Goal: Task Accomplishment & Management: Manage account settings

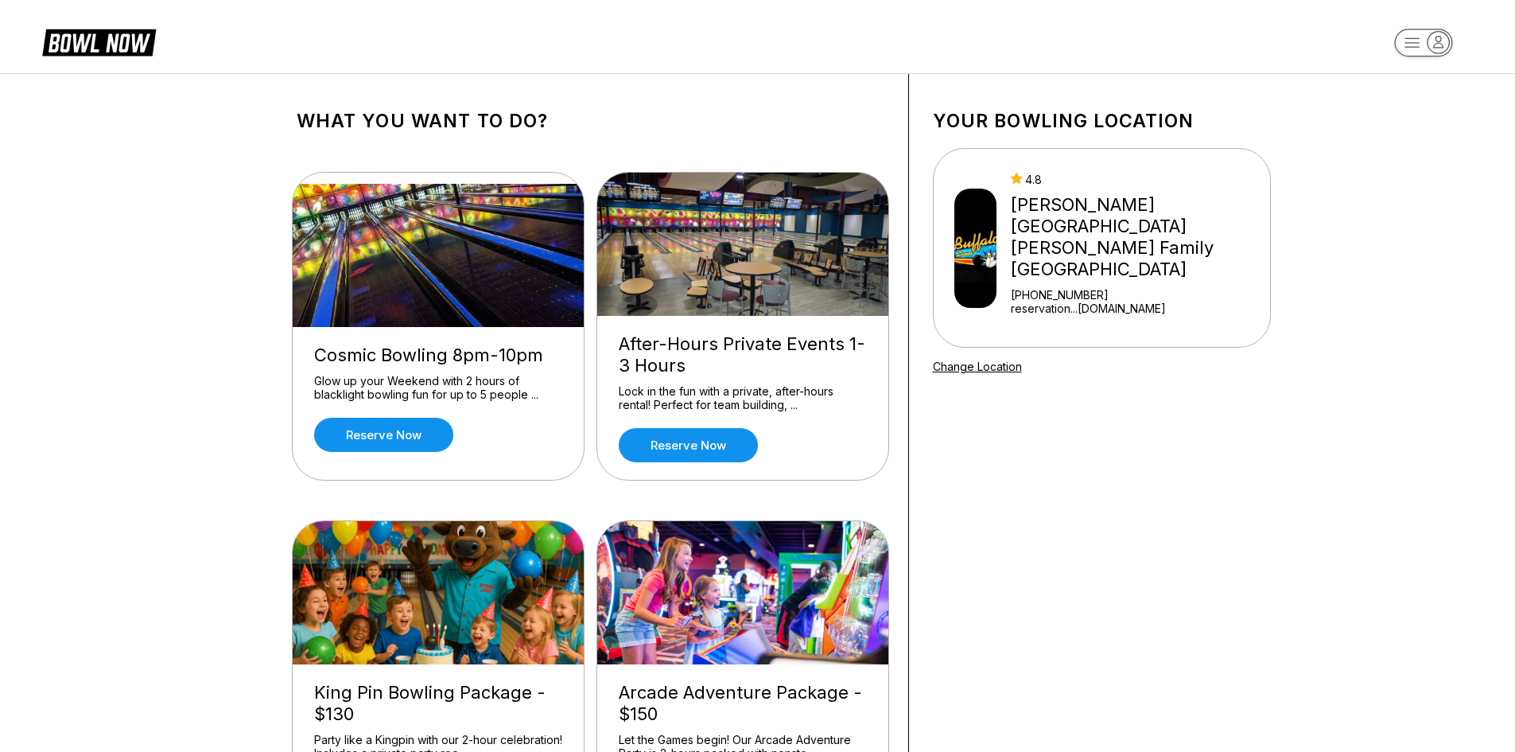
click at [1416, 50] on rect "button" at bounding box center [1423, 43] width 58 height 28
click at [1422, 143] on div "Business Console" at bounding box center [1423, 152] width 113 height 28
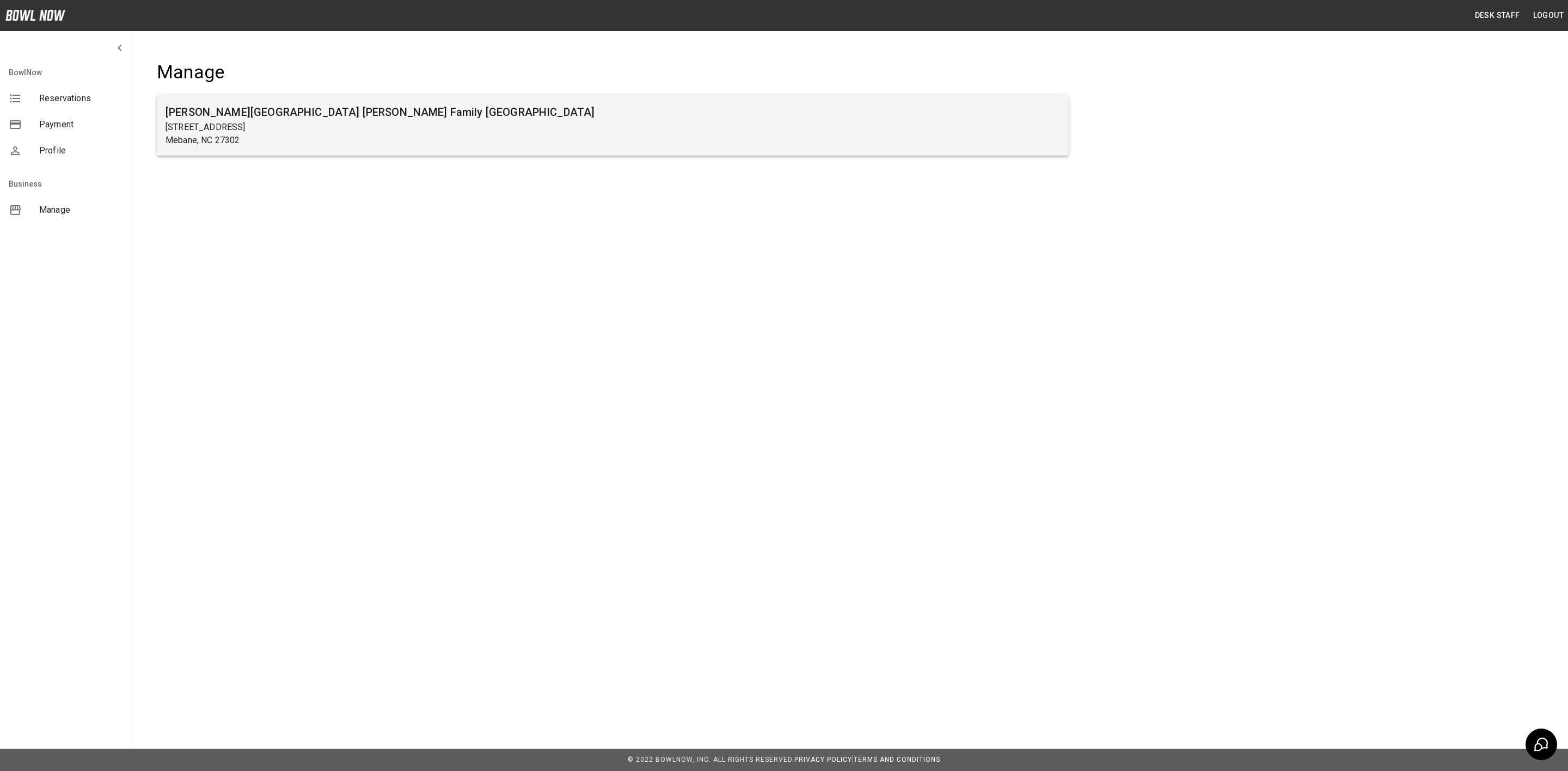
click at [654, 140] on p "Mebane, NC 27302" at bounding box center [613, 140] width 895 height 13
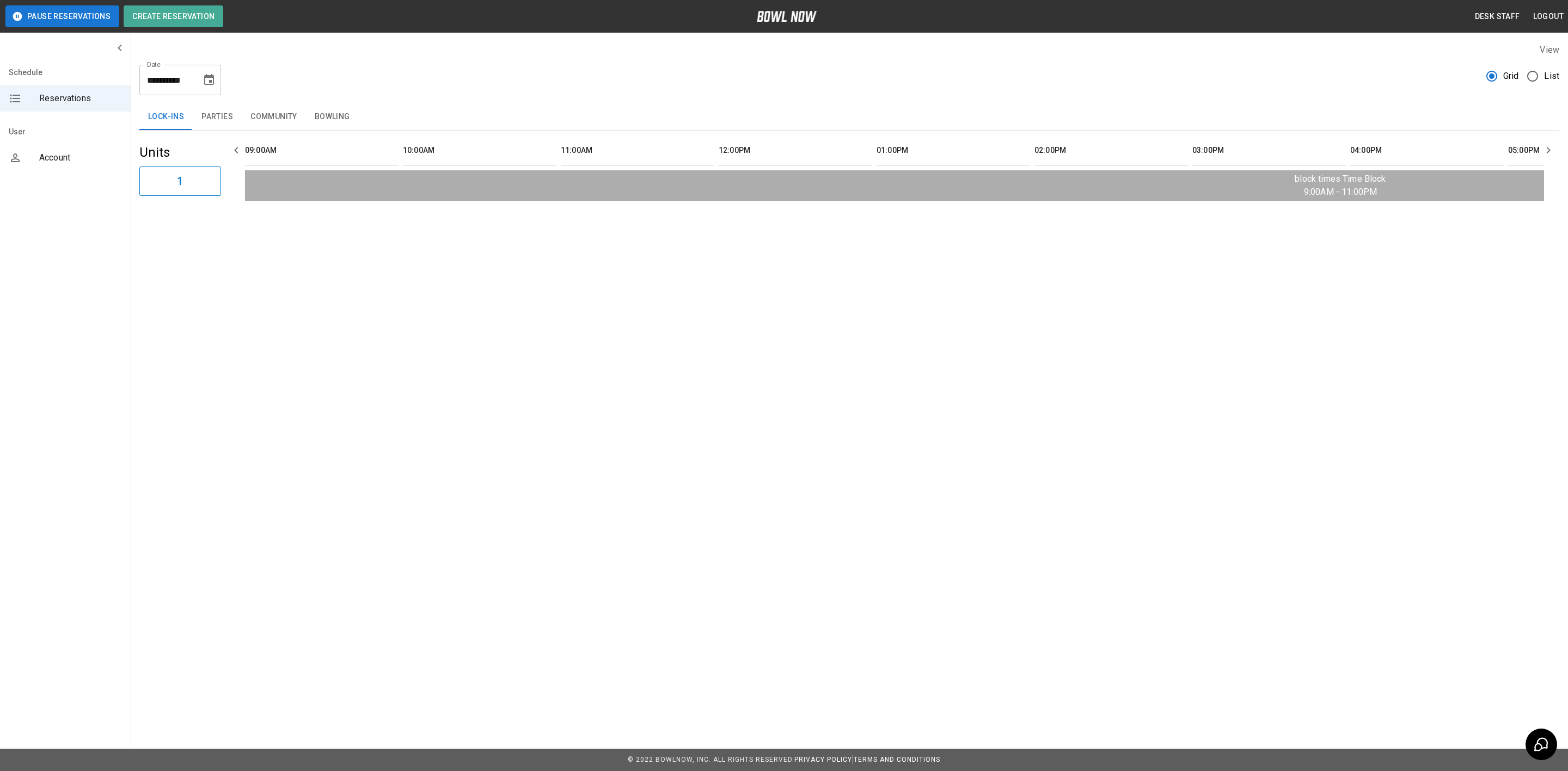
click at [329, 108] on button "Bowling" at bounding box center [332, 117] width 53 height 26
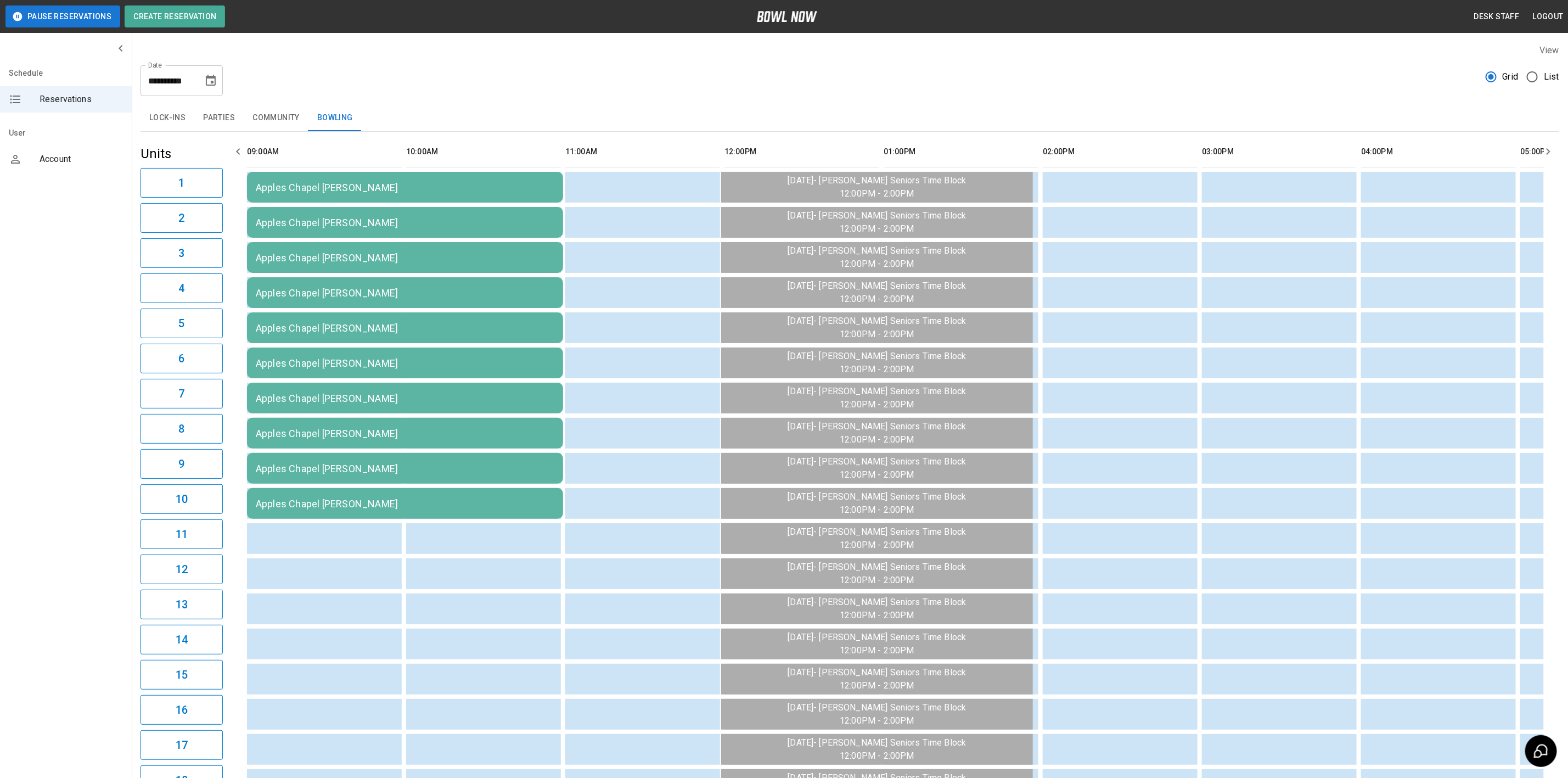
click at [217, 87] on button "Choose date, selected date is Aug 12, 2025" at bounding box center [211, 81] width 22 height 22
click at [229, 196] on button "16" at bounding box center [234, 201] width 20 height 20
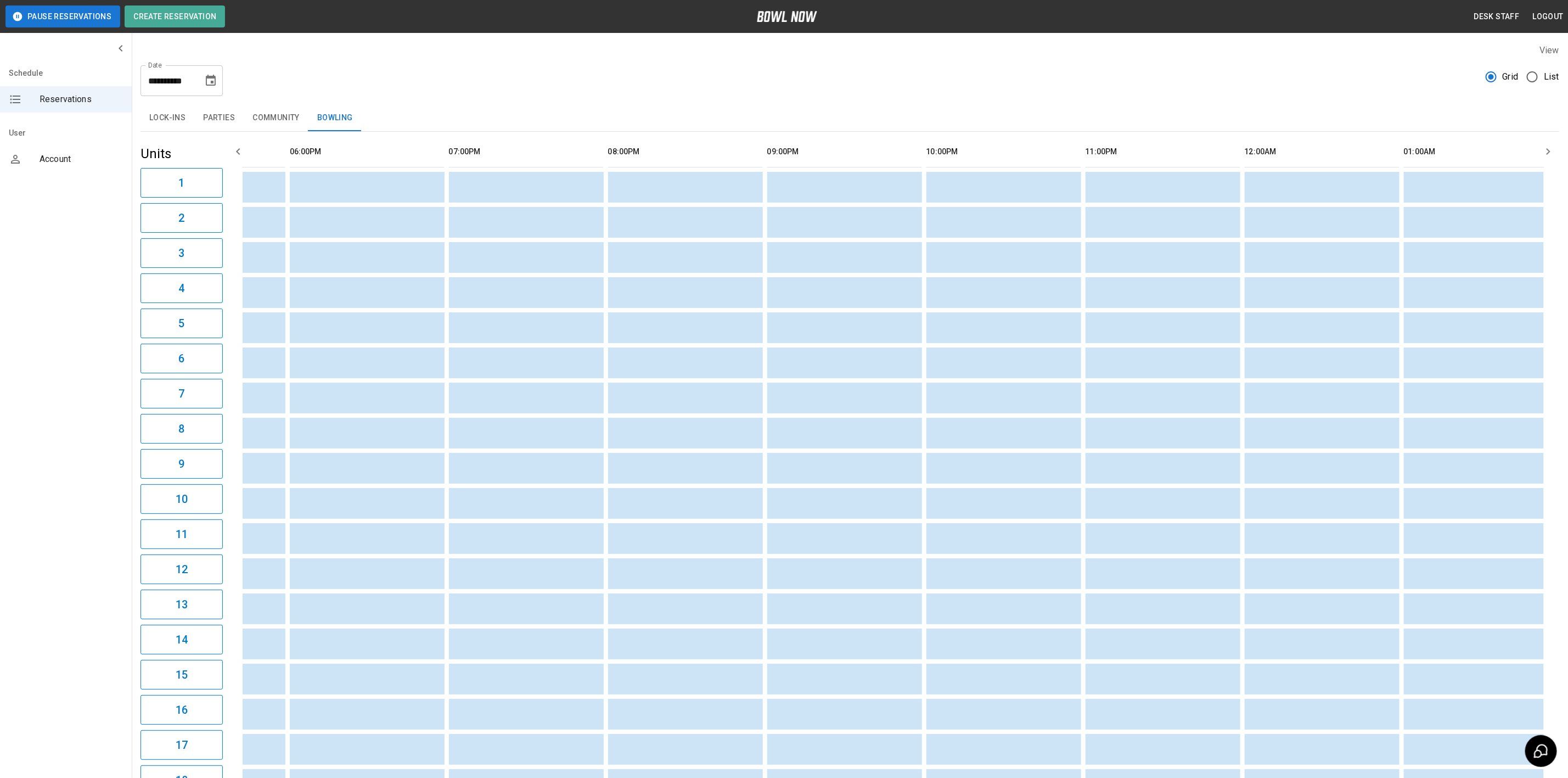
click at [214, 79] on icon "Choose date, selected date is Aug 16, 2025" at bounding box center [210, 80] width 13 height 13
click at [218, 195] on button "15" at bounding box center [212, 201] width 20 height 20
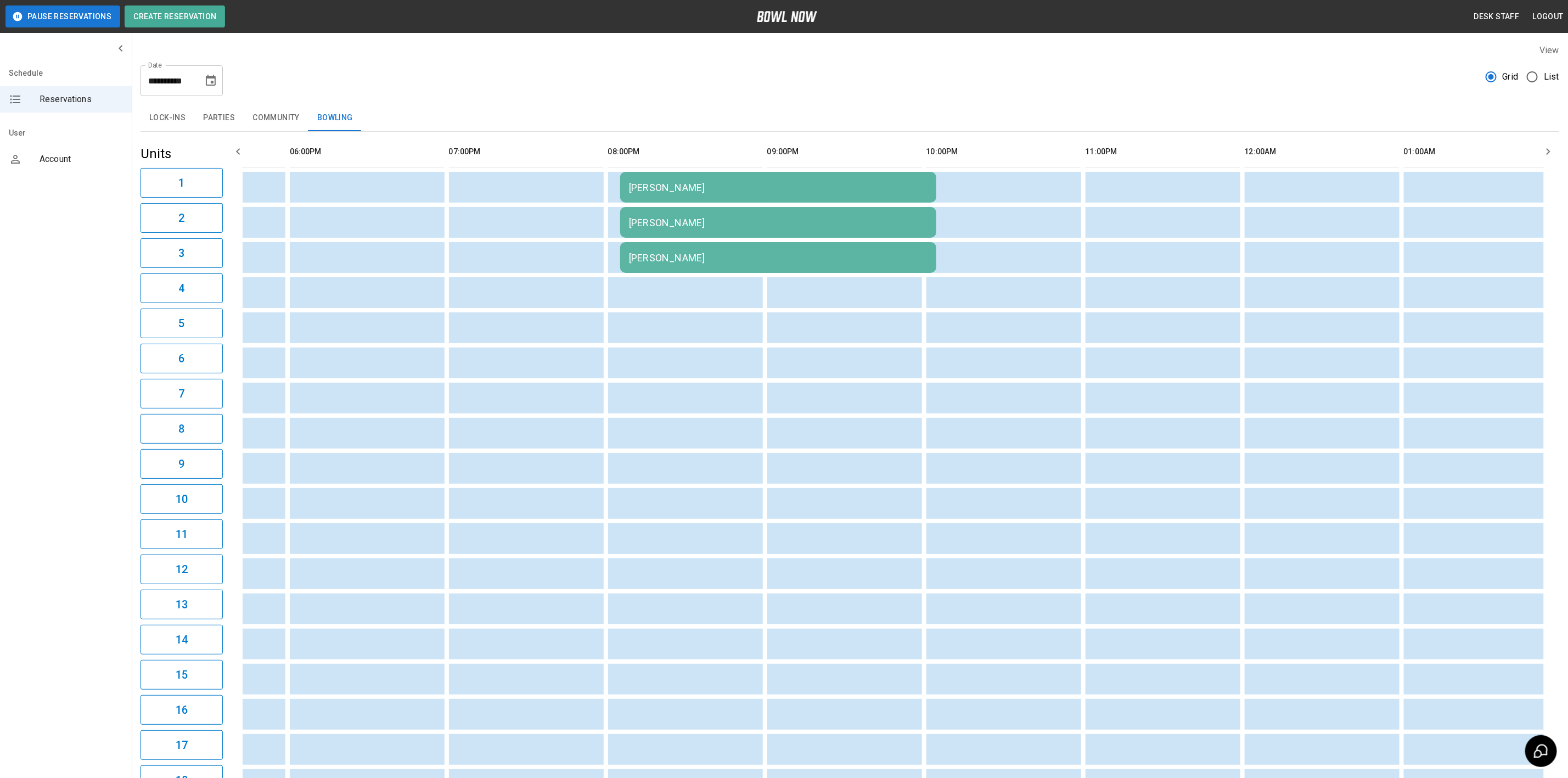
click at [675, 202] on td "Gwen Slade" at bounding box center [778, 187] width 316 height 31
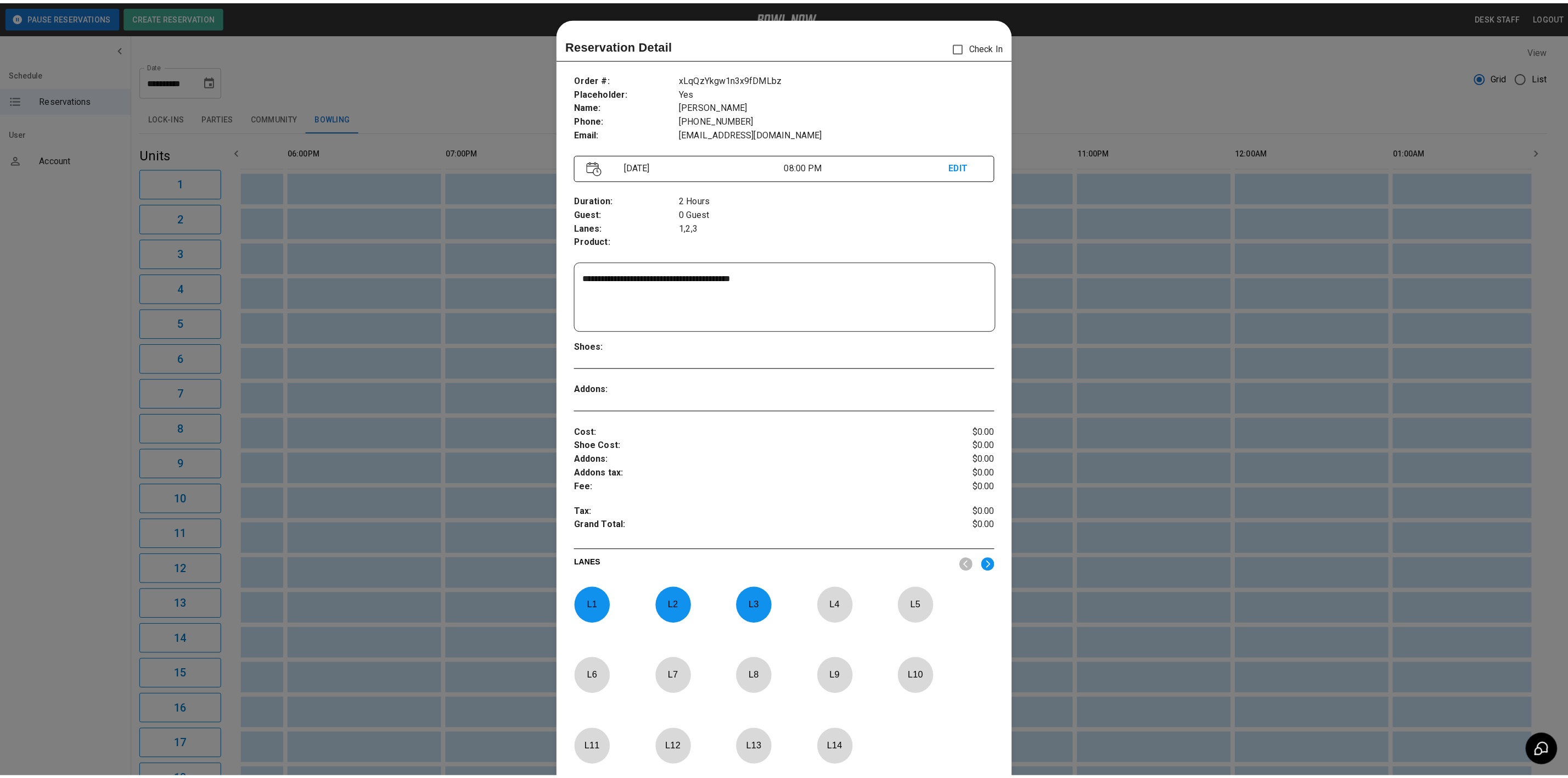
scroll to position [17, 0]
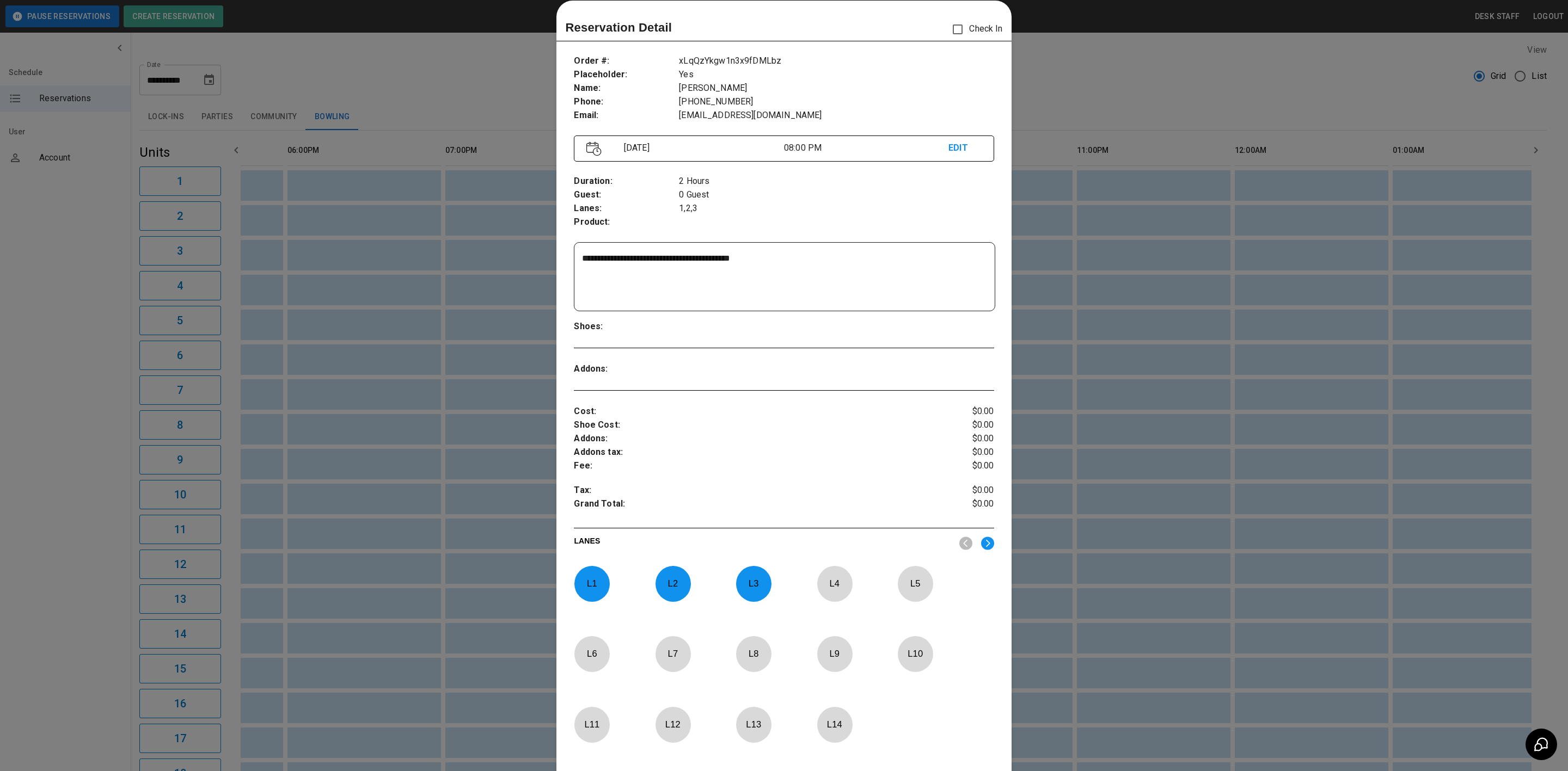
click at [1200, 248] on div at bounding box center [784, 385] width 1568 height 771
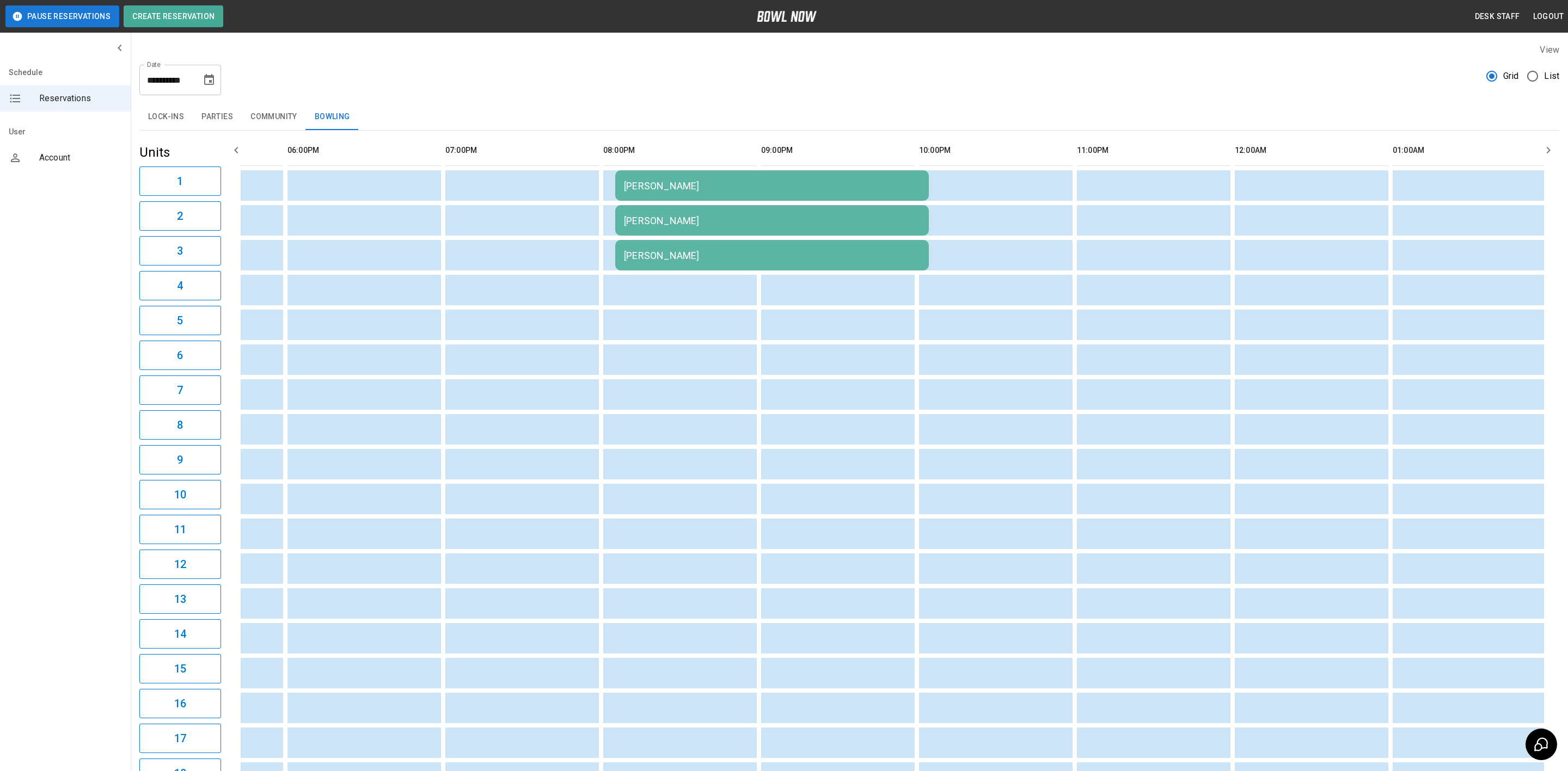
scroll to position [0, 1346]
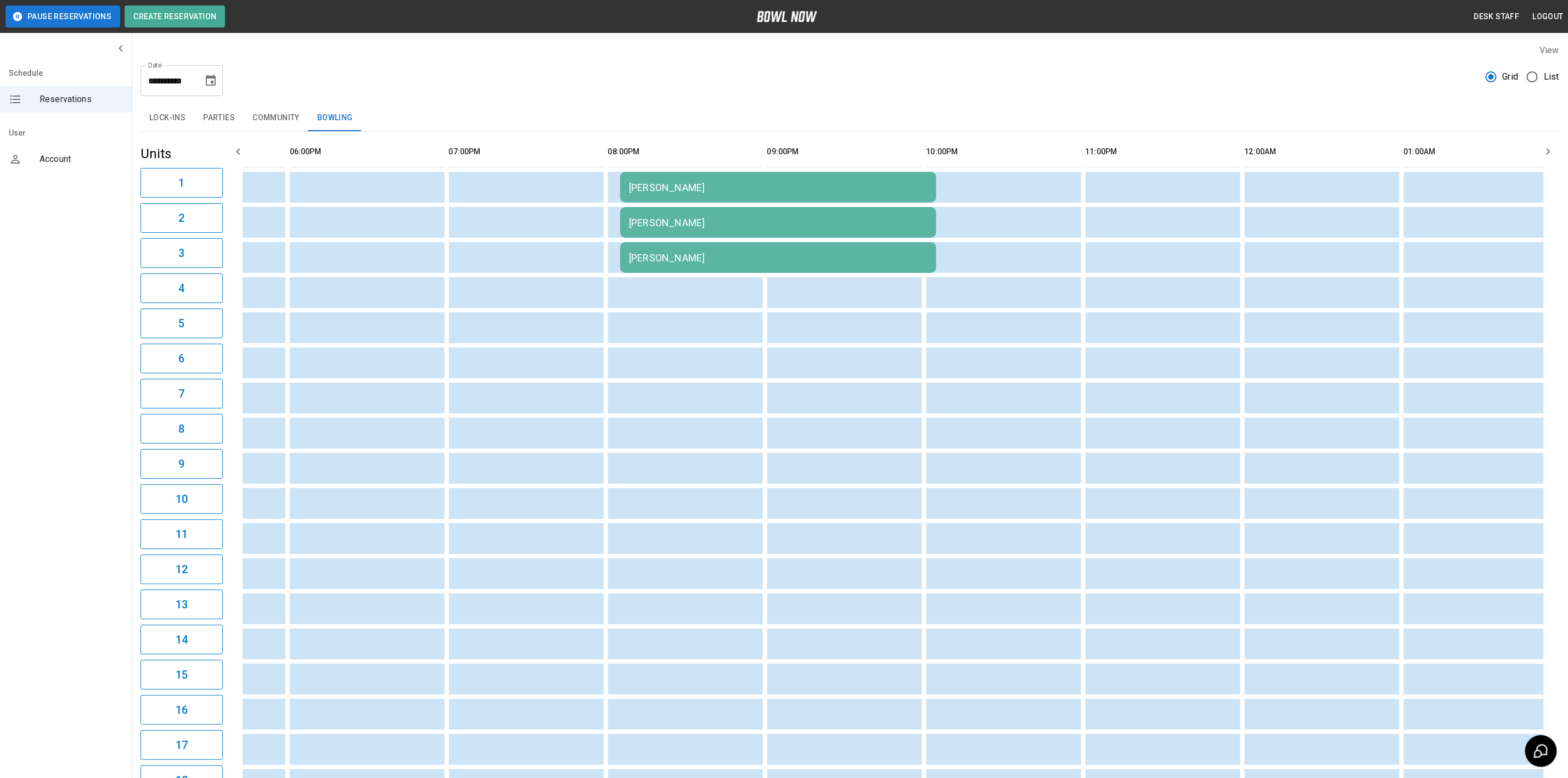
click at [807, 193] on div "Gwen Slade" at bounding box center [778, 187] width 299 height 12
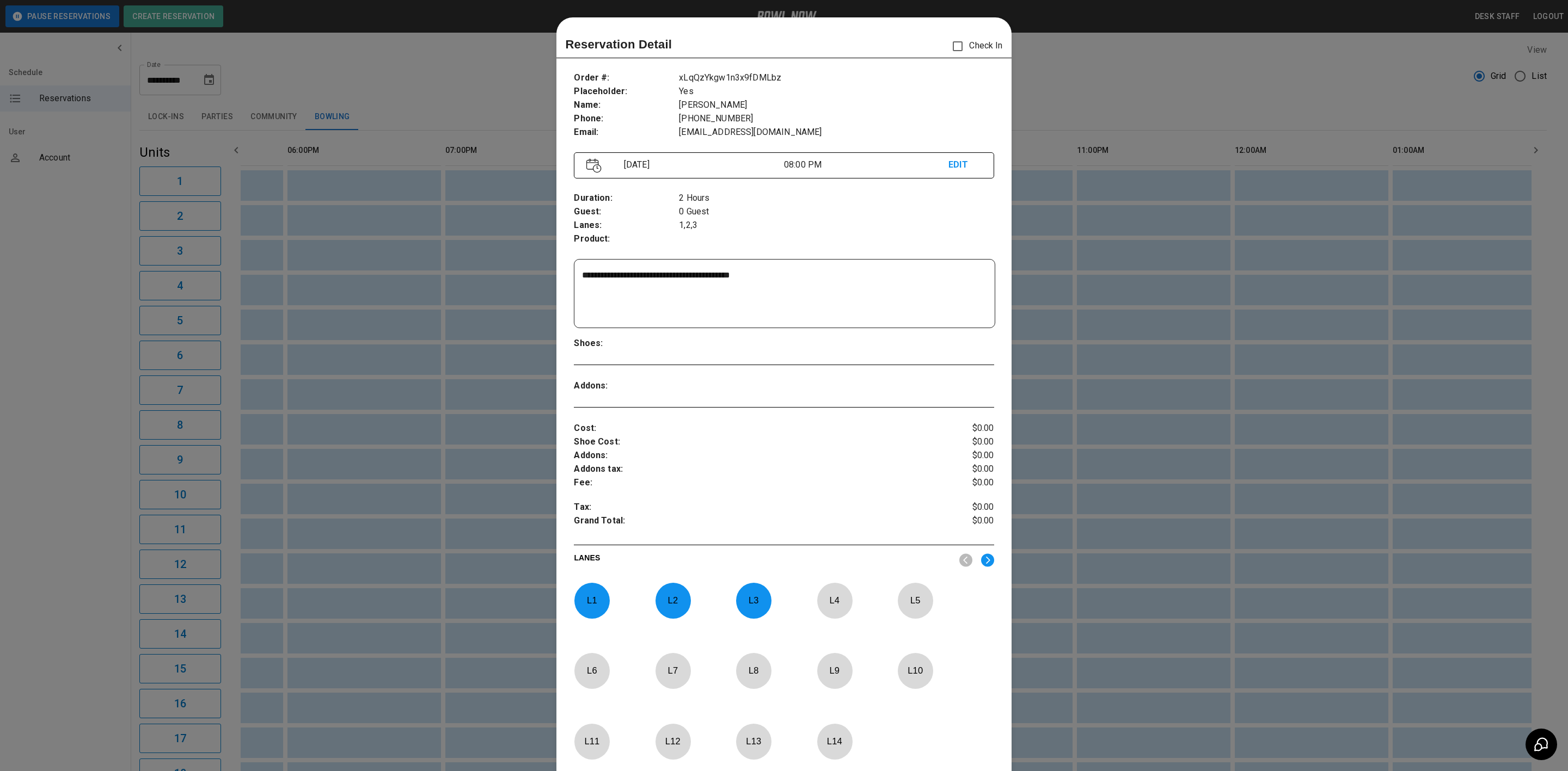
scroll to position [17, 0]
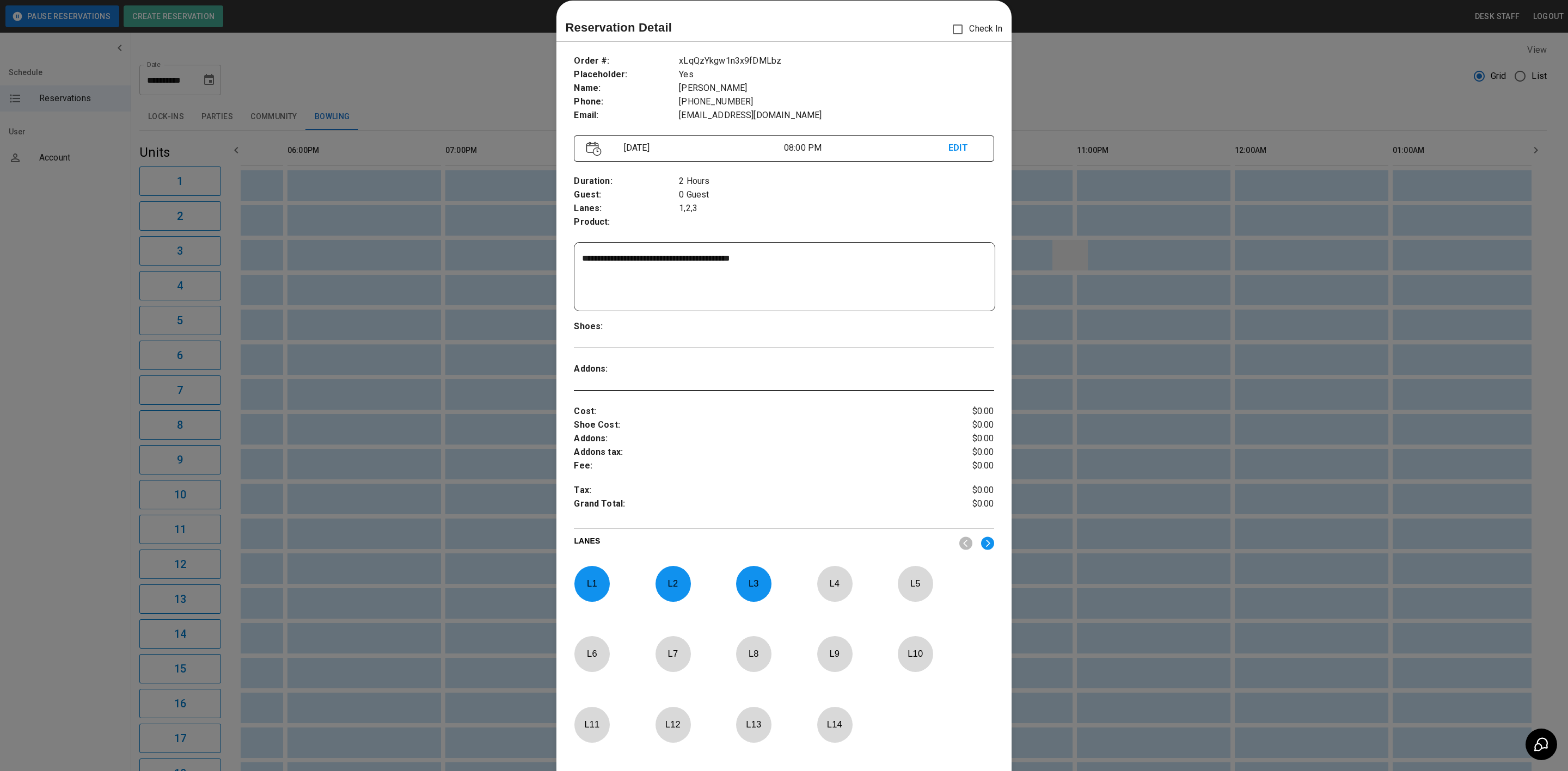
click at [1057, 255] on div at bounding box center [784, 385] width 1568 height 771
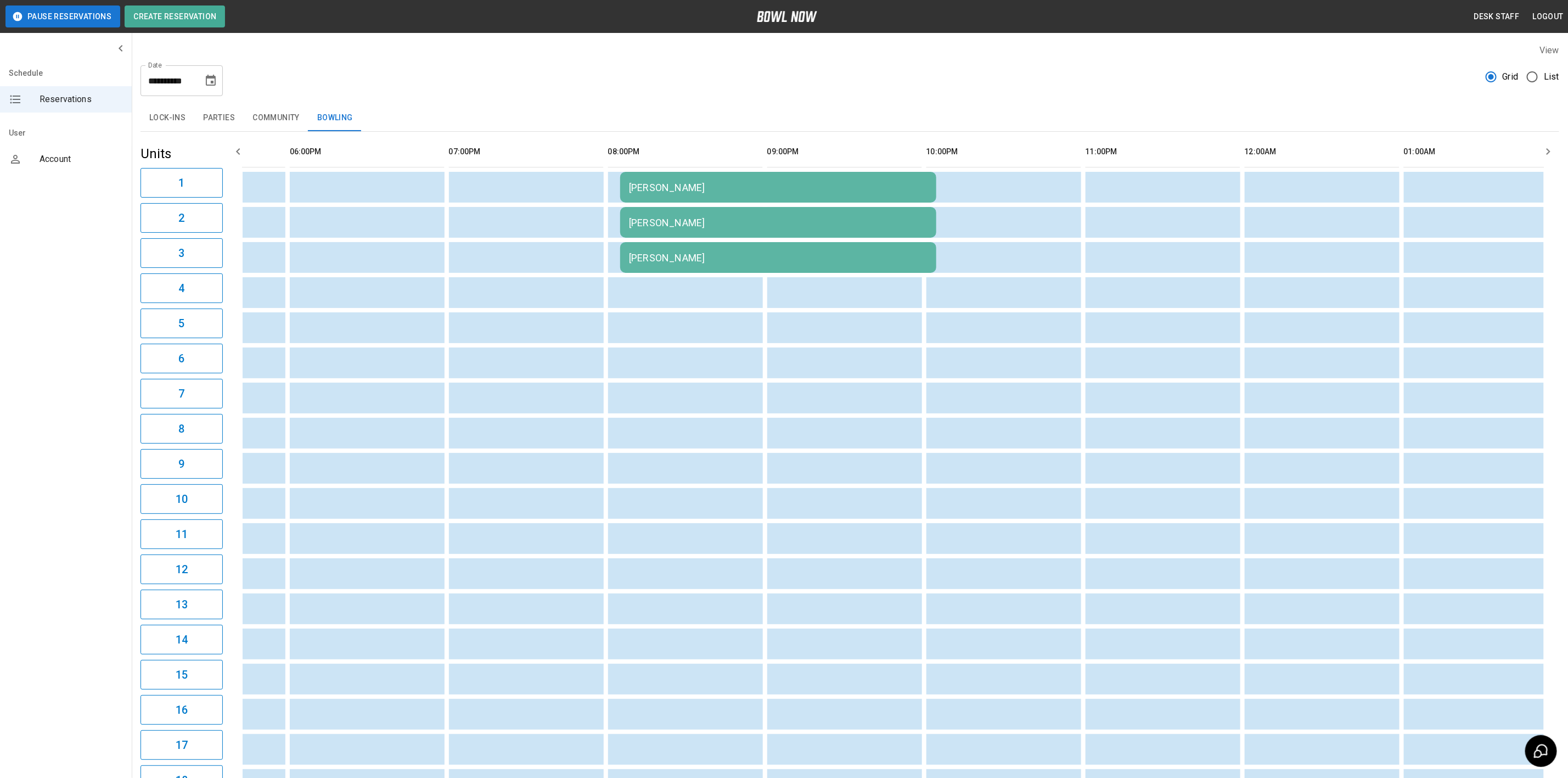
click at [875, 193] on div "Gwen Slade" at bounding box center [778, 187] width 299 height 12
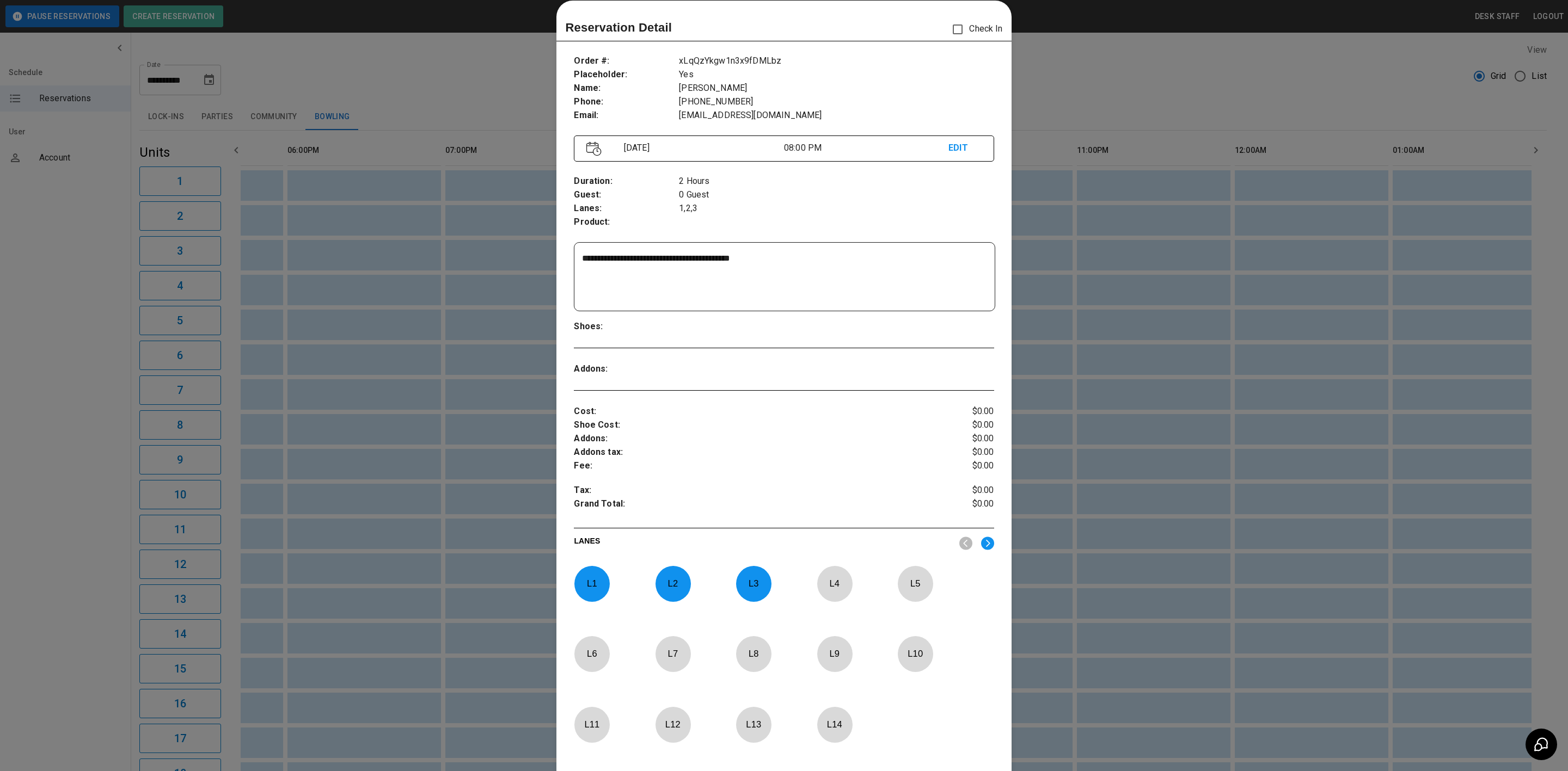
click at [1073, 267] on div at bounding box center [784, 385] width 1568 height 771
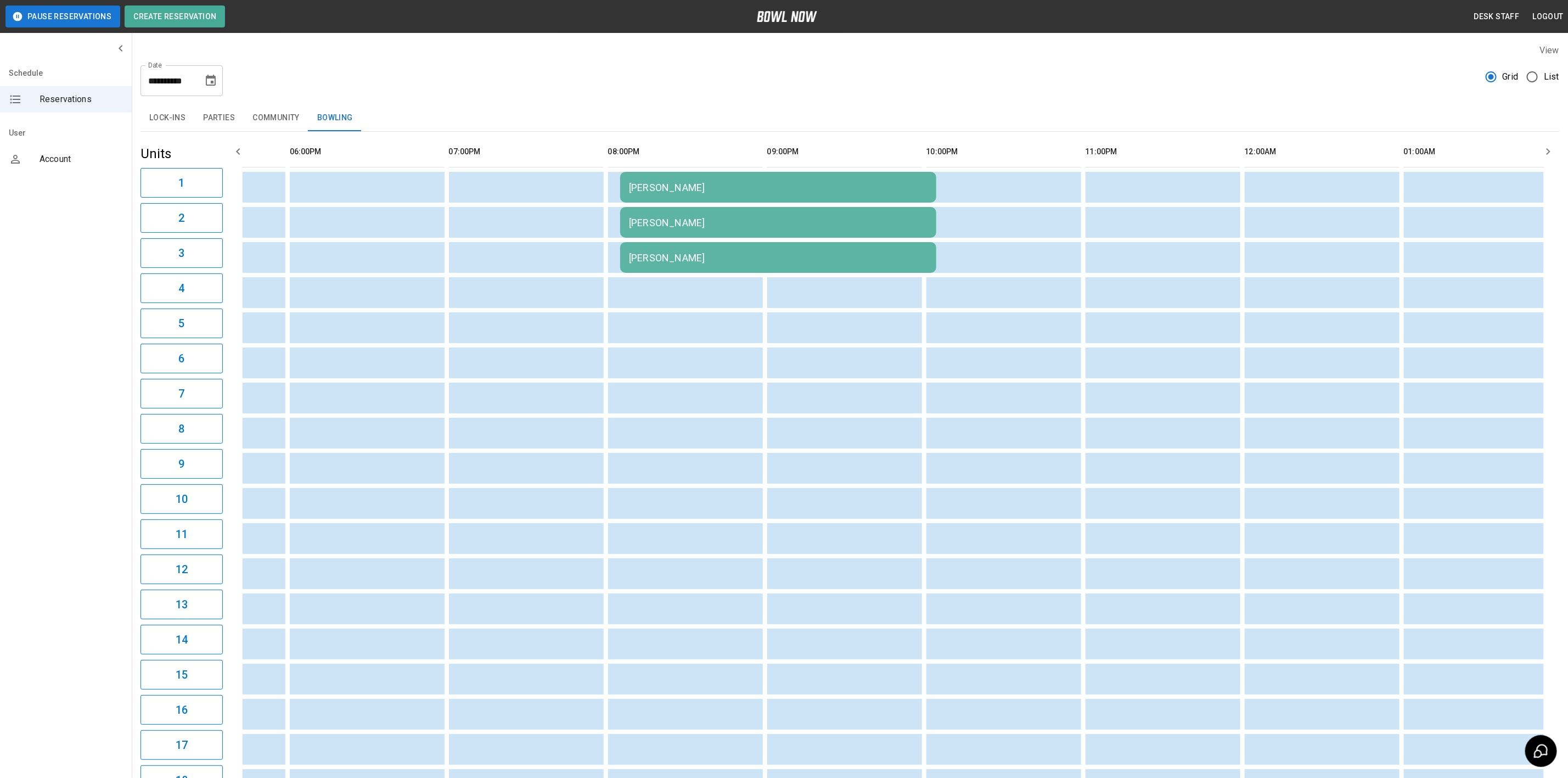
click at [206, 84] on icon "Choose date, selected date is Aug 15, 2025" at bounding box center [210, 80] width 10 height 11
click at [262, 51] on div "View" at bounding box center [850, 50] width 1419 height 12
click at [266, 52] on div "View" at bounding box center [850, 50] width 1419 height 12
click at [211, 79] on icon "Choose date, selected date is Aug 15, 2025" at bounding box center [210, 80] width 13 height 13
drag, startPoint x: 147, startPoint y: 201, endPoint x: 173, endPoint y: 182, distance: 32.2
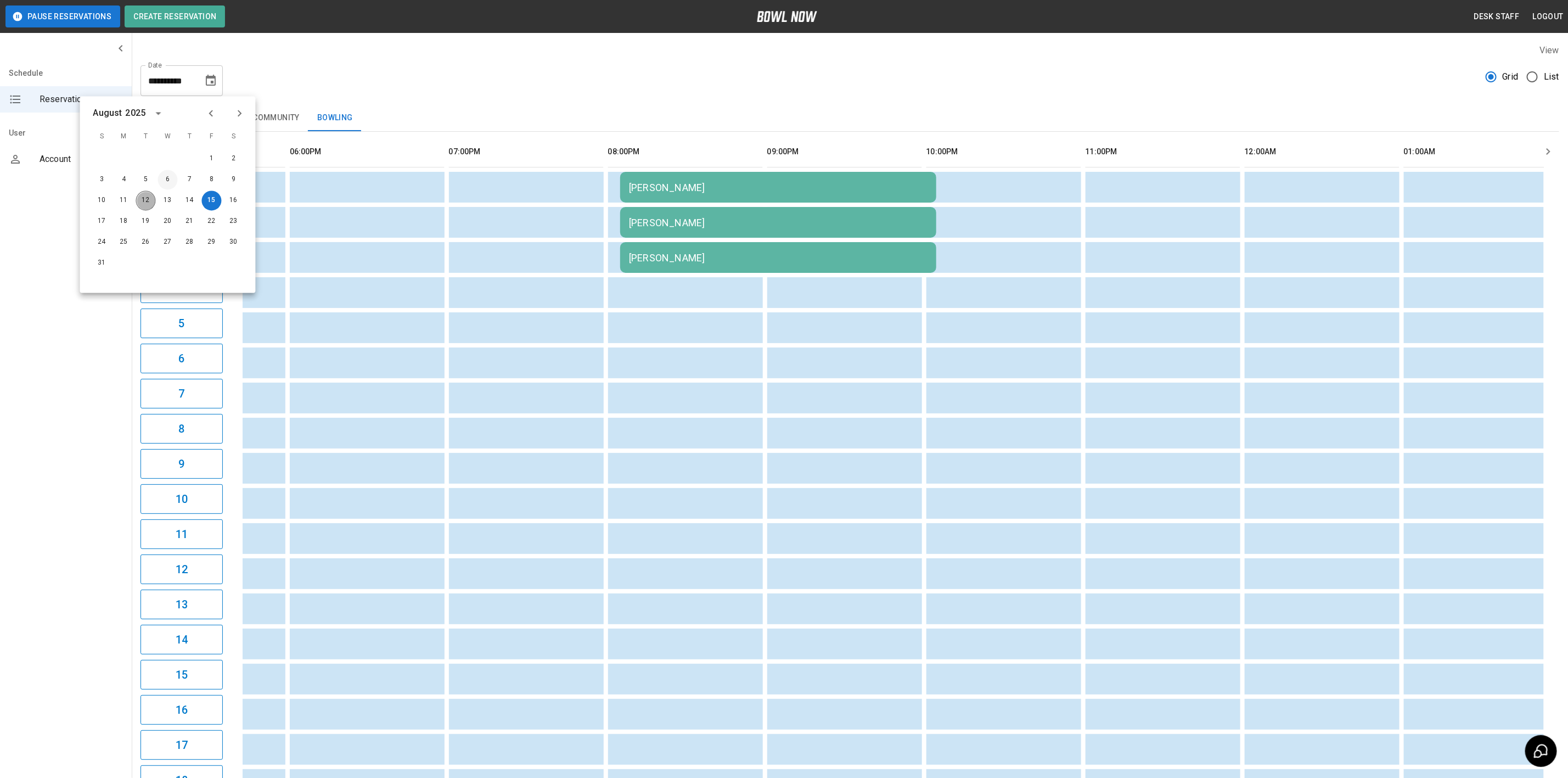
click at [147, 201] on button "12" at bounding box center [146, 201] width 20 height 20
type input "**********"
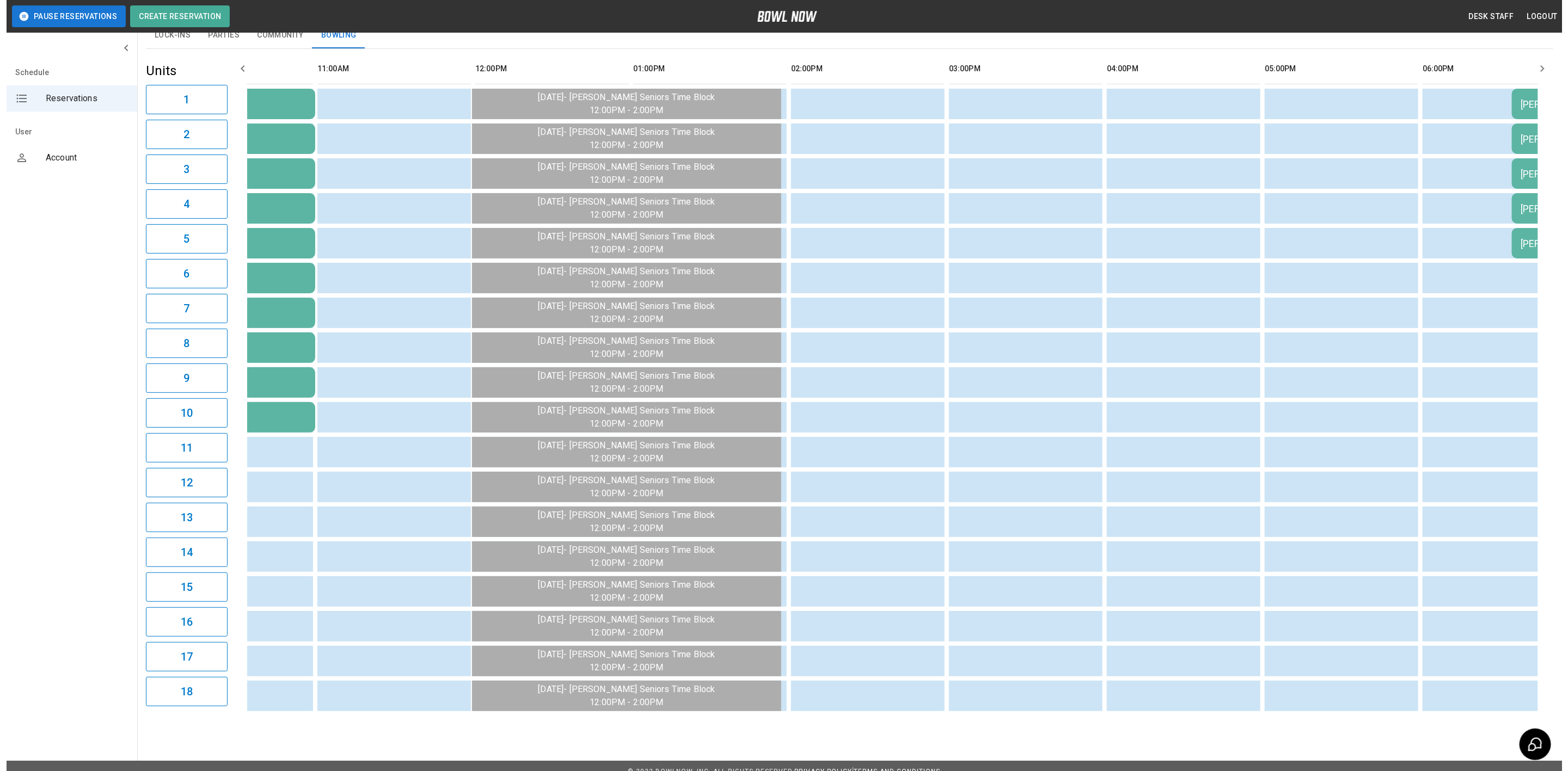
scroll to position [0, 31]
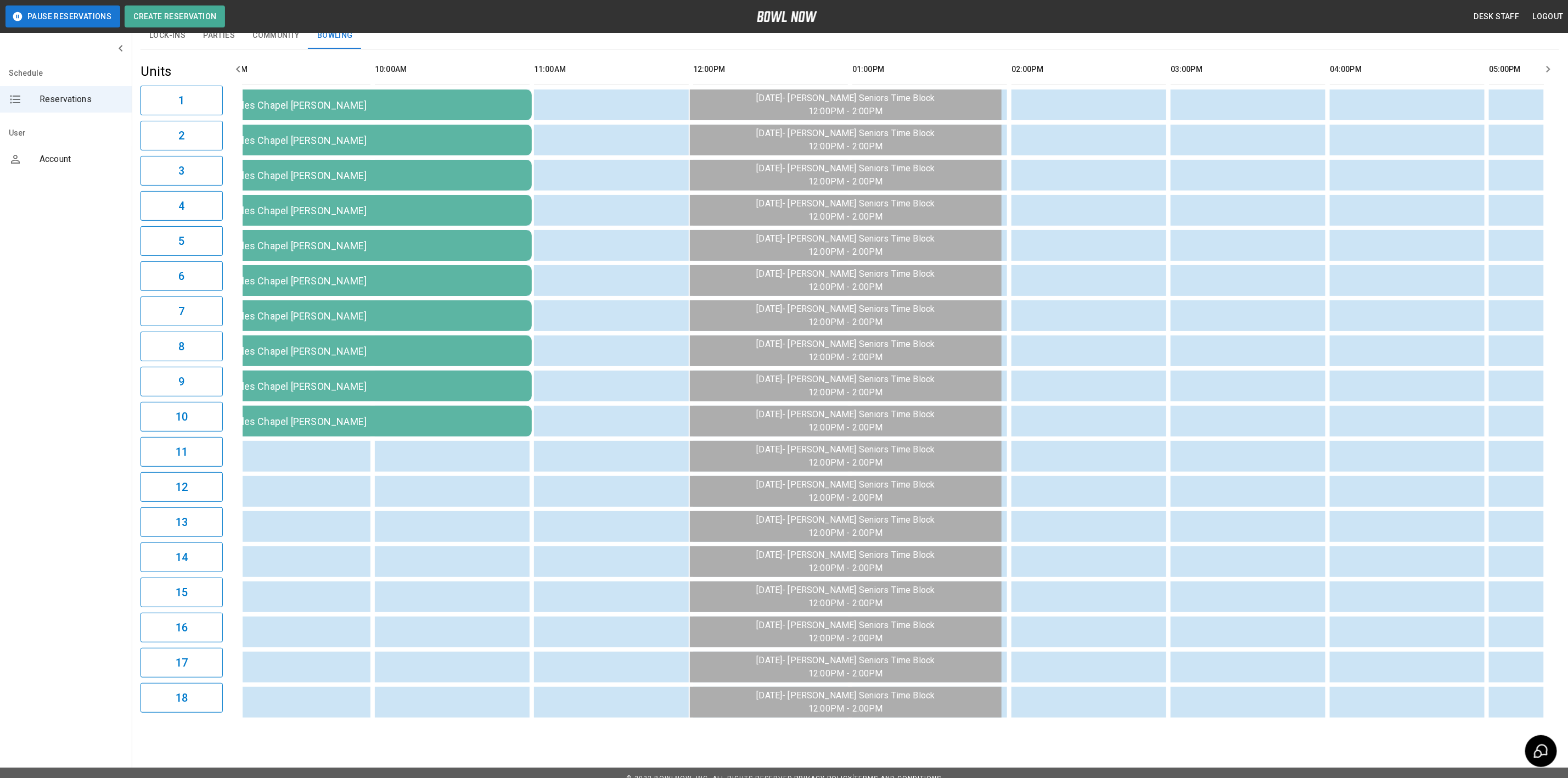
click at [307, 120] on td "Apples Chapel [PERSON_NAME]" at bounding box center [374, 105] width 316 height 31
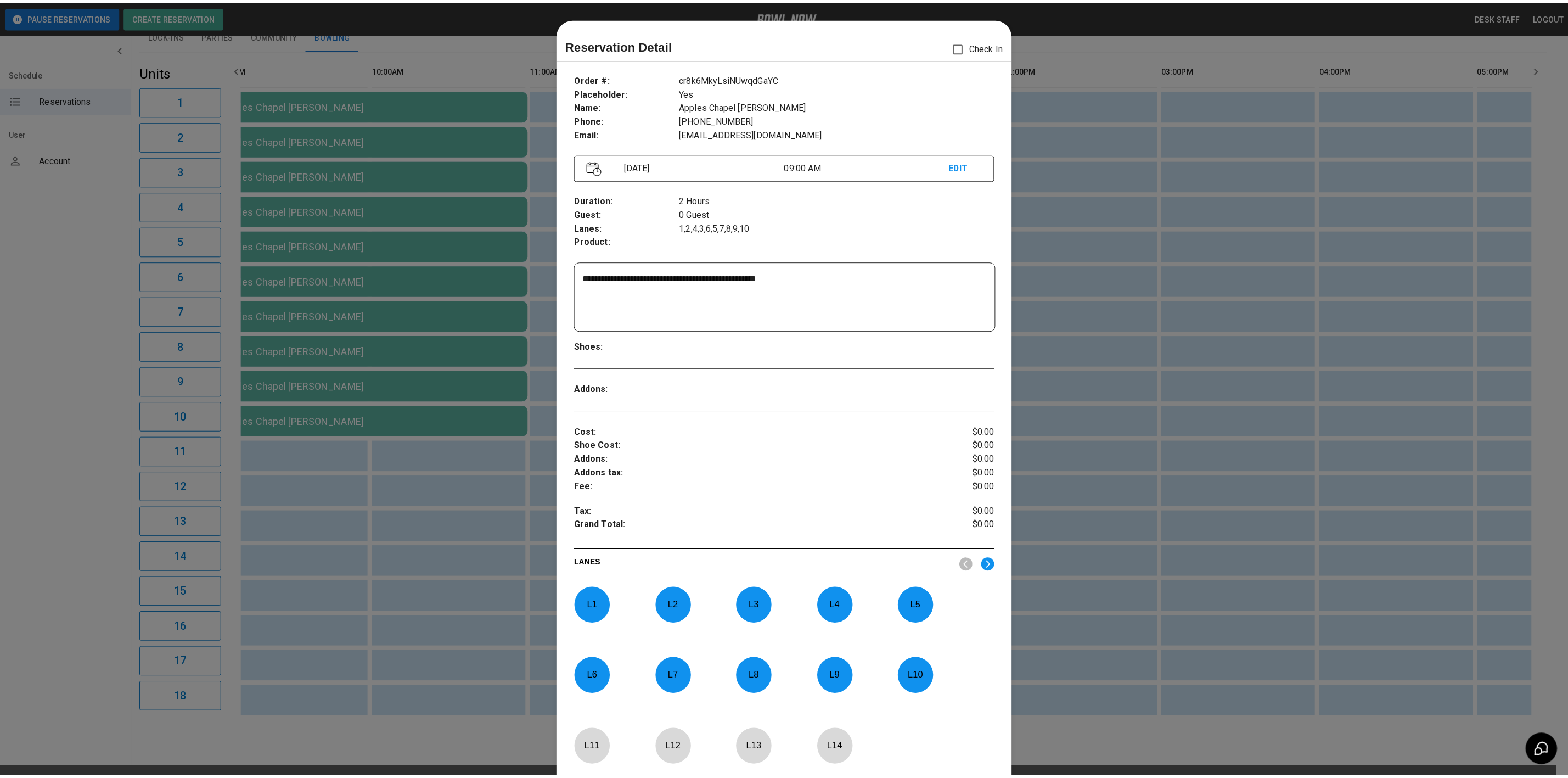
scroll to position [17, 0]
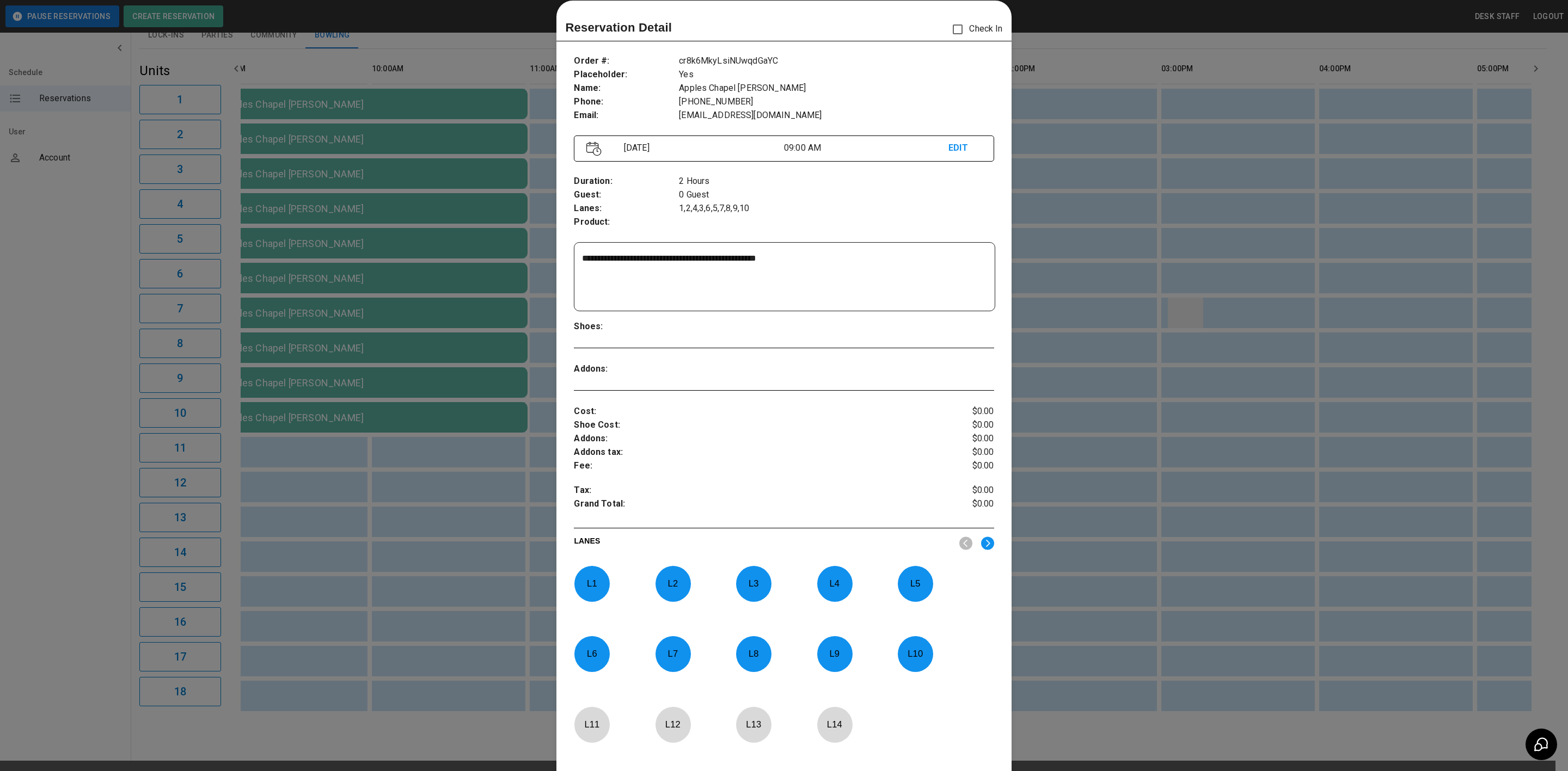
drag, startPoint x: 1166, startPoint y: 288, endPoint x: 1170, endPoint y: 297, distance: 9.8
click at [1168, 289] on div at bounding box center [784, 385] width 1568 height 771
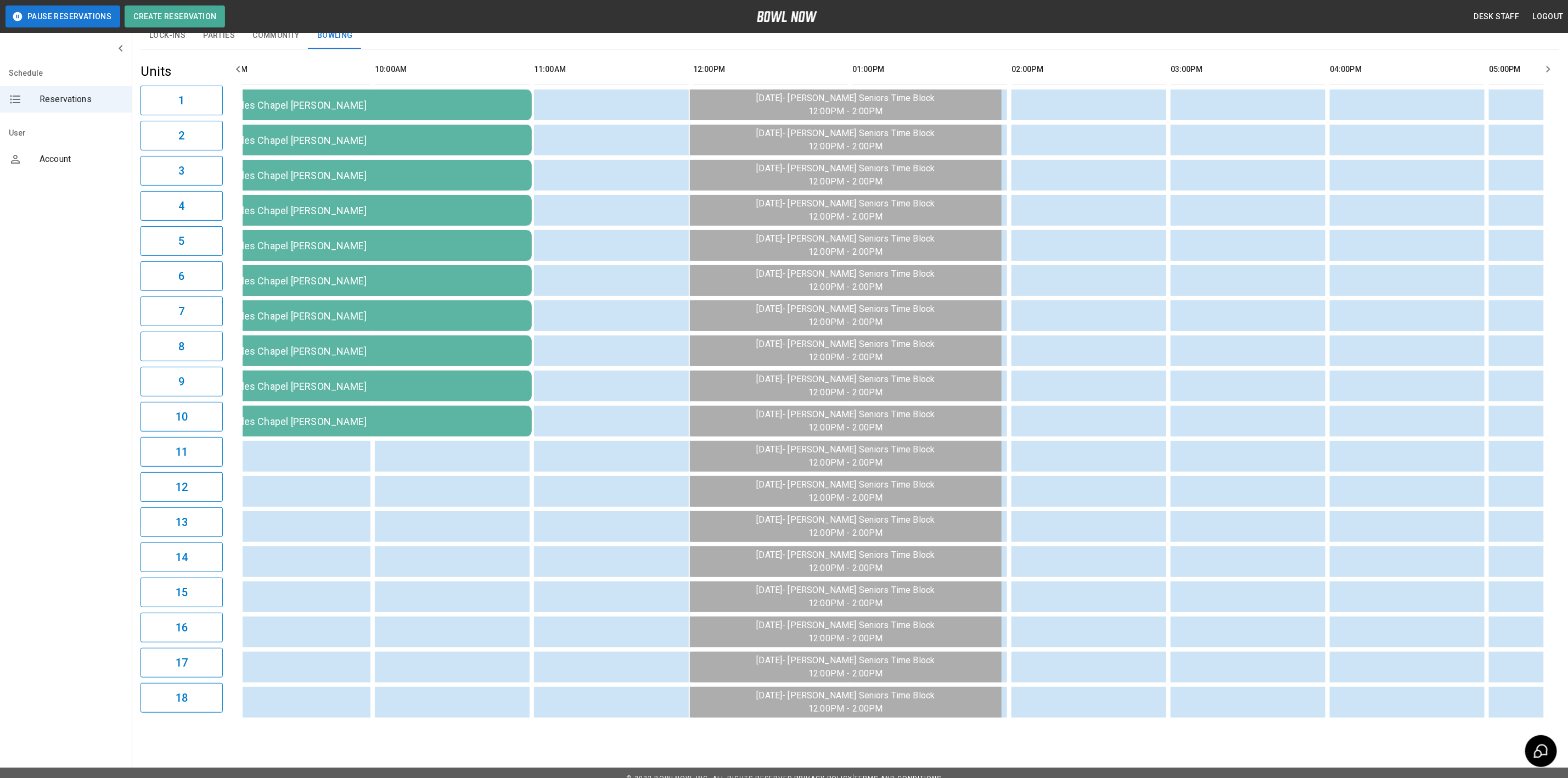
scroll to position [0, 0]
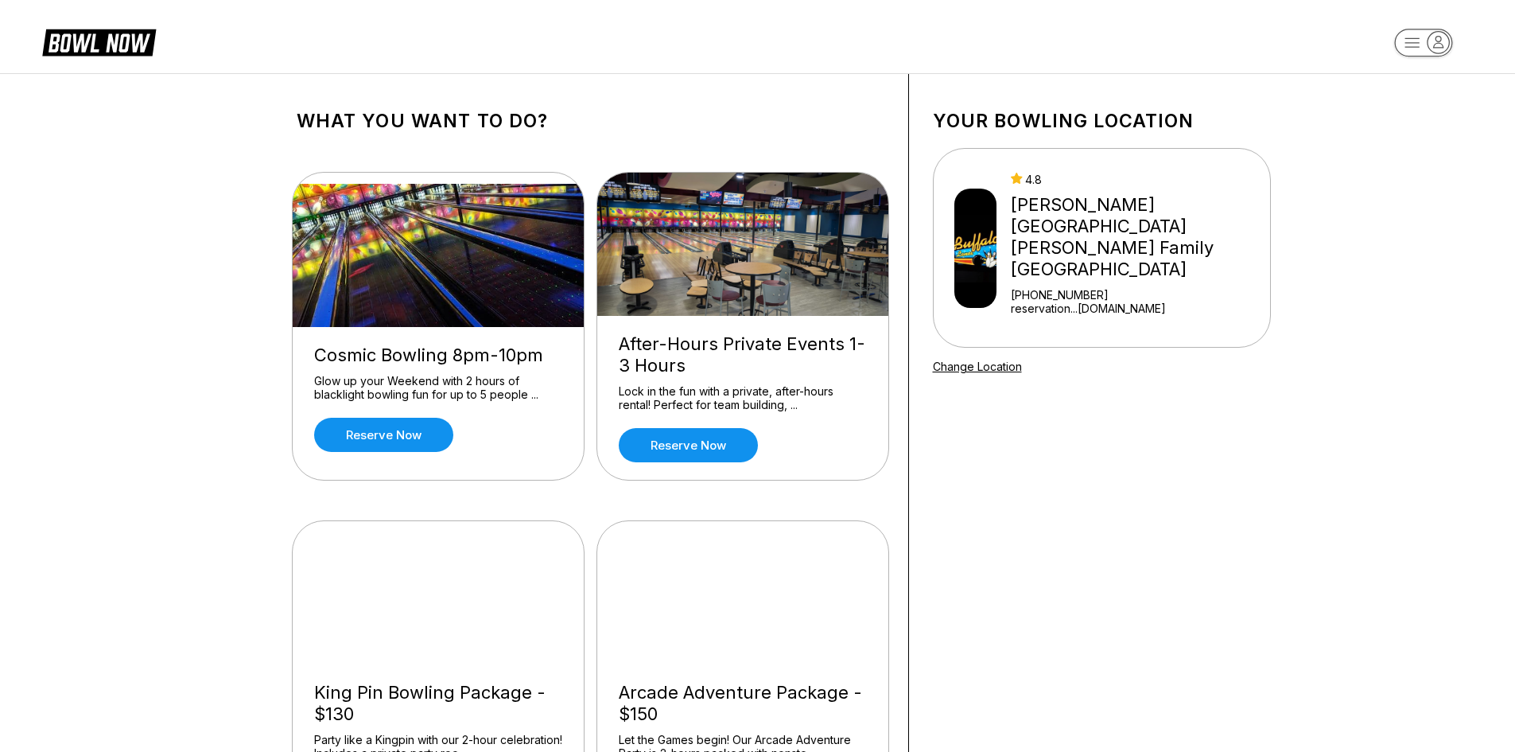
click at [1404, 36] on rect "button" at bounding box center [1423, 43] width 58 height 28
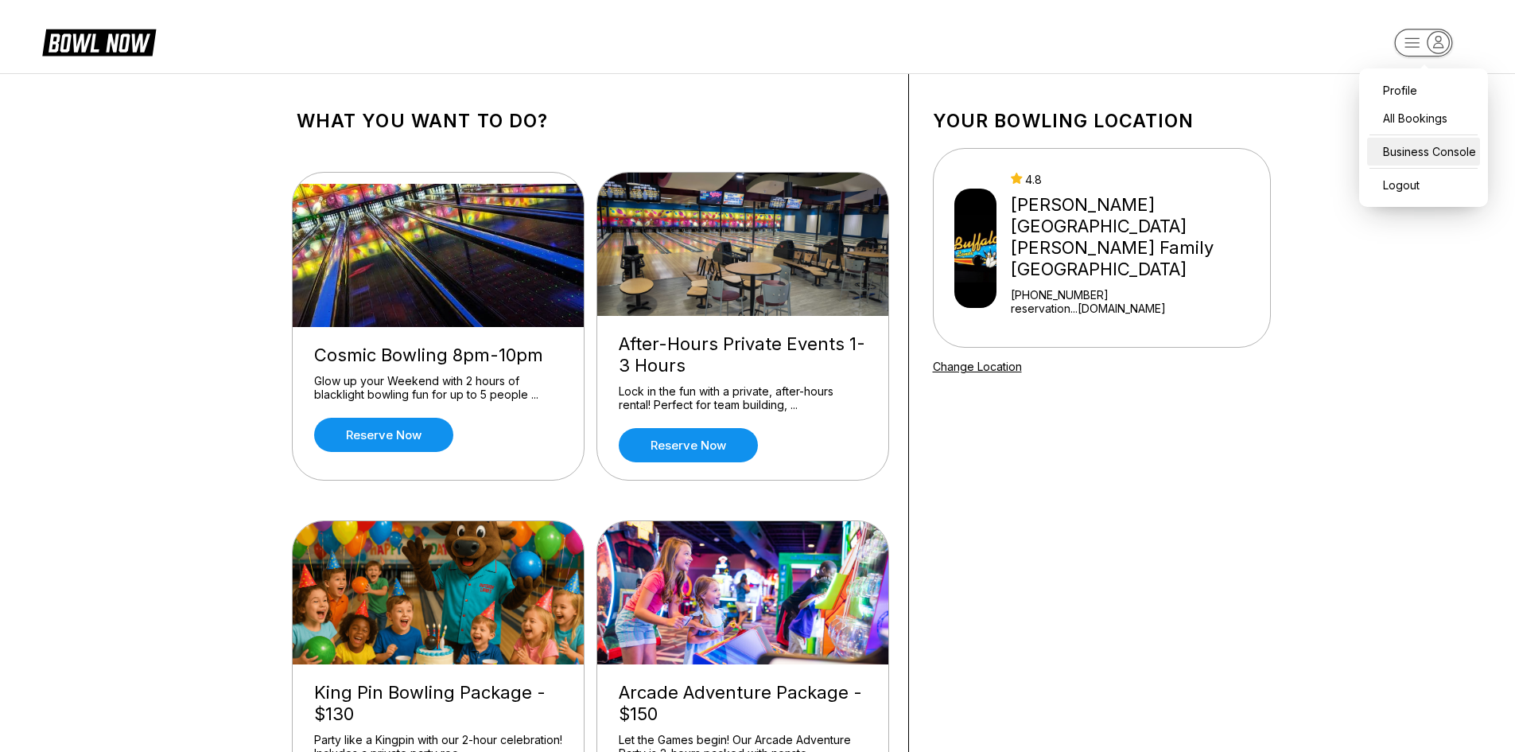
click at [1393, 144] on div "Business Console" at bounding box center [1423, 152] width 113 height 28
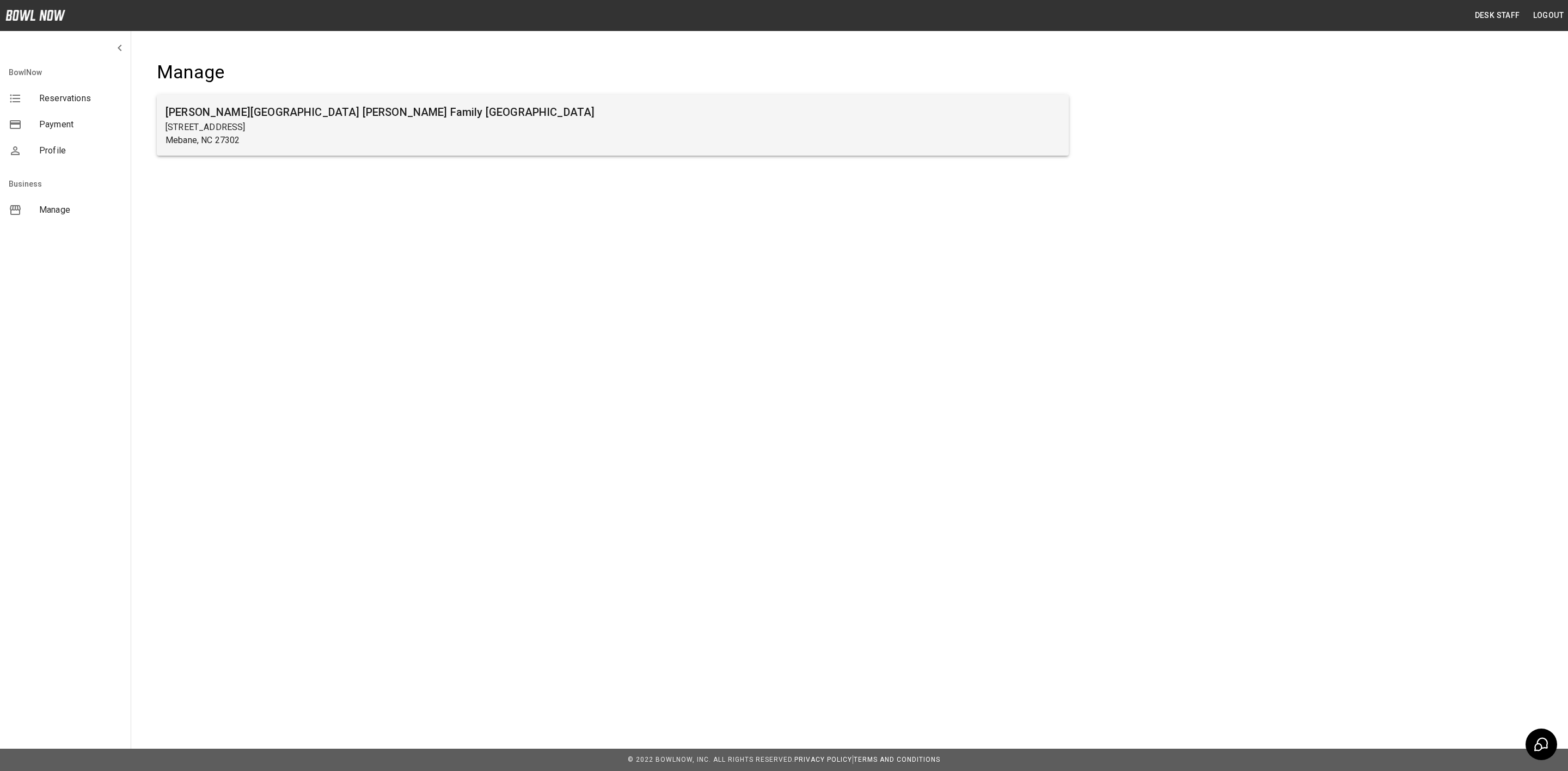
click at [292, 101] on div "[PERSON_NAME][GEOGRAPHIC_DATA] [PERSON_NAME] Family [GEOGRAPHIC_DATA] [STREET_A…" at bounding box center [613, 125] width 912 height 61
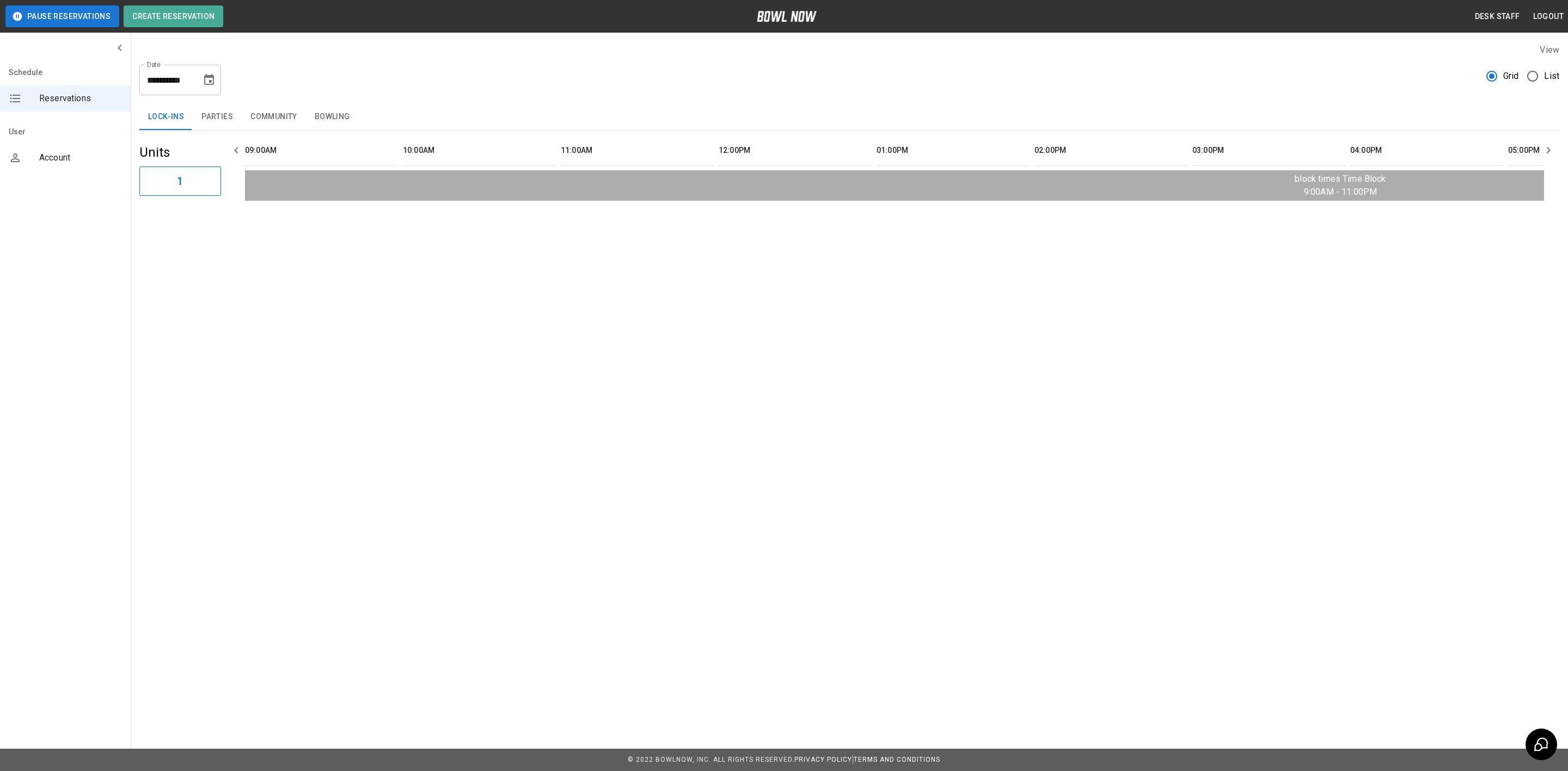
click at [307, 108] on button "Bowling" at bounding box center [332, 117] width 53 height 26
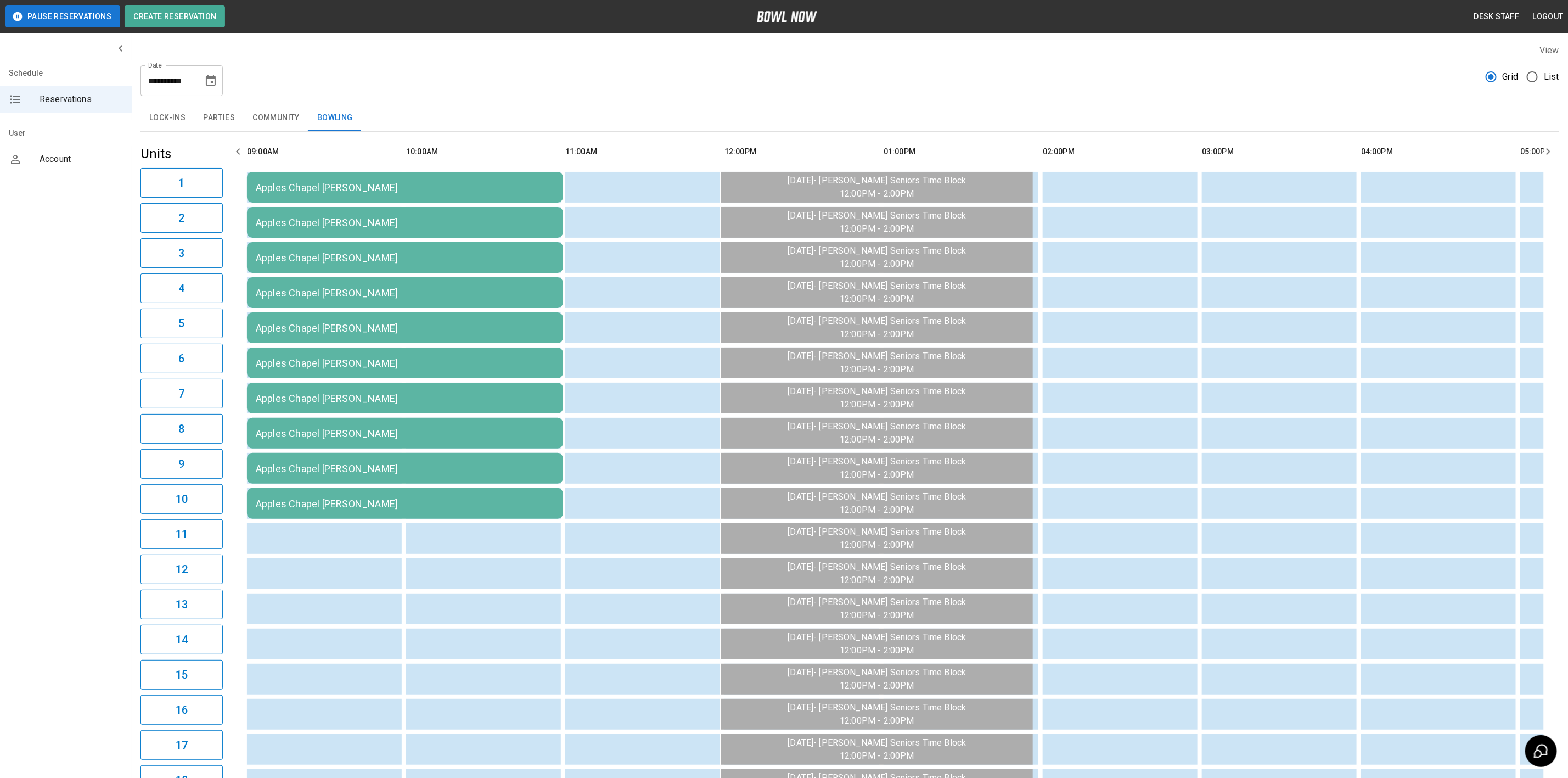
click at [307, 193] on div "Apples Chapel [PERSON_NAME]" at bounding box center [405, 187] width 299 height 12
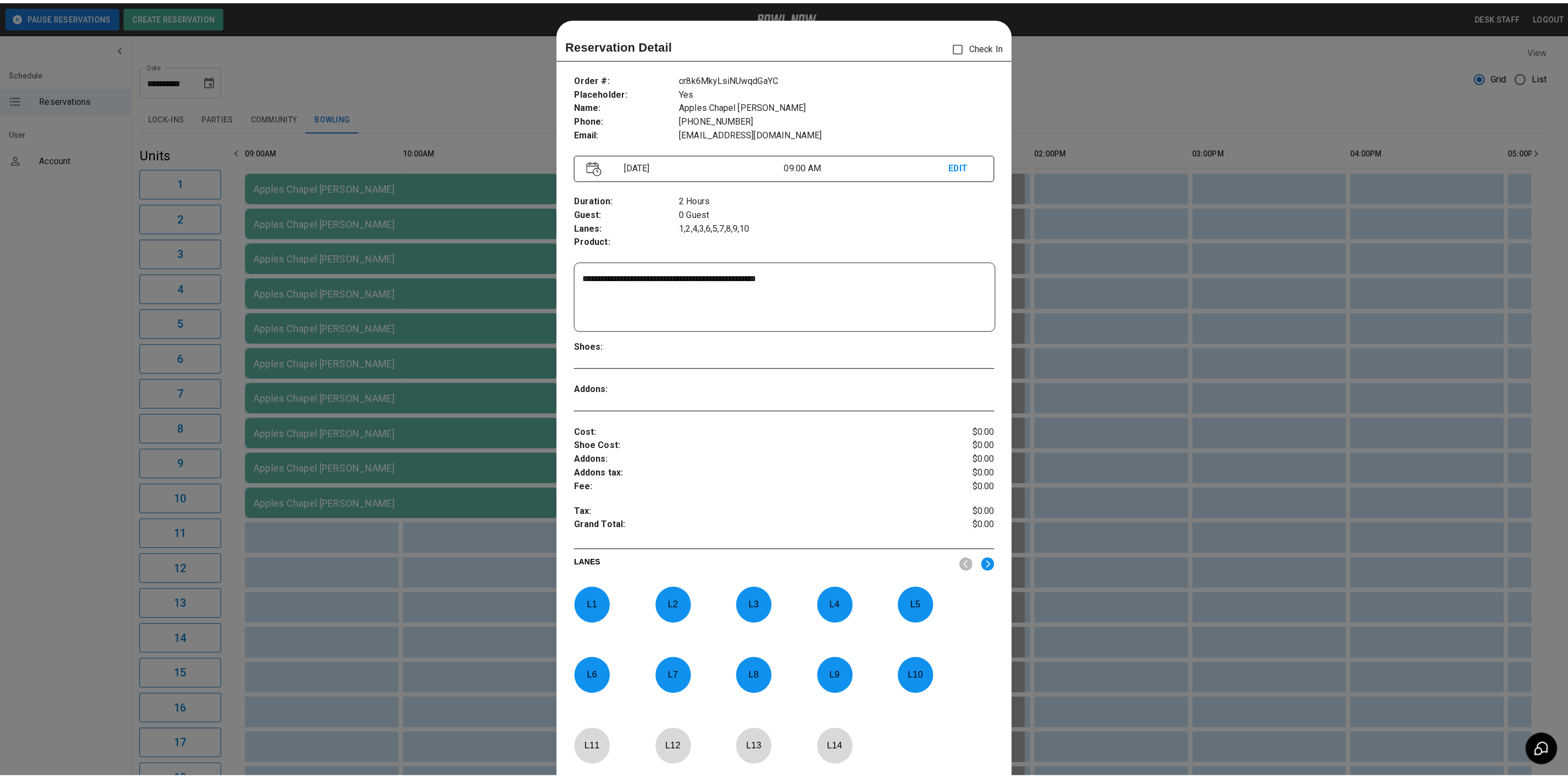
scroll to position [17, 0]
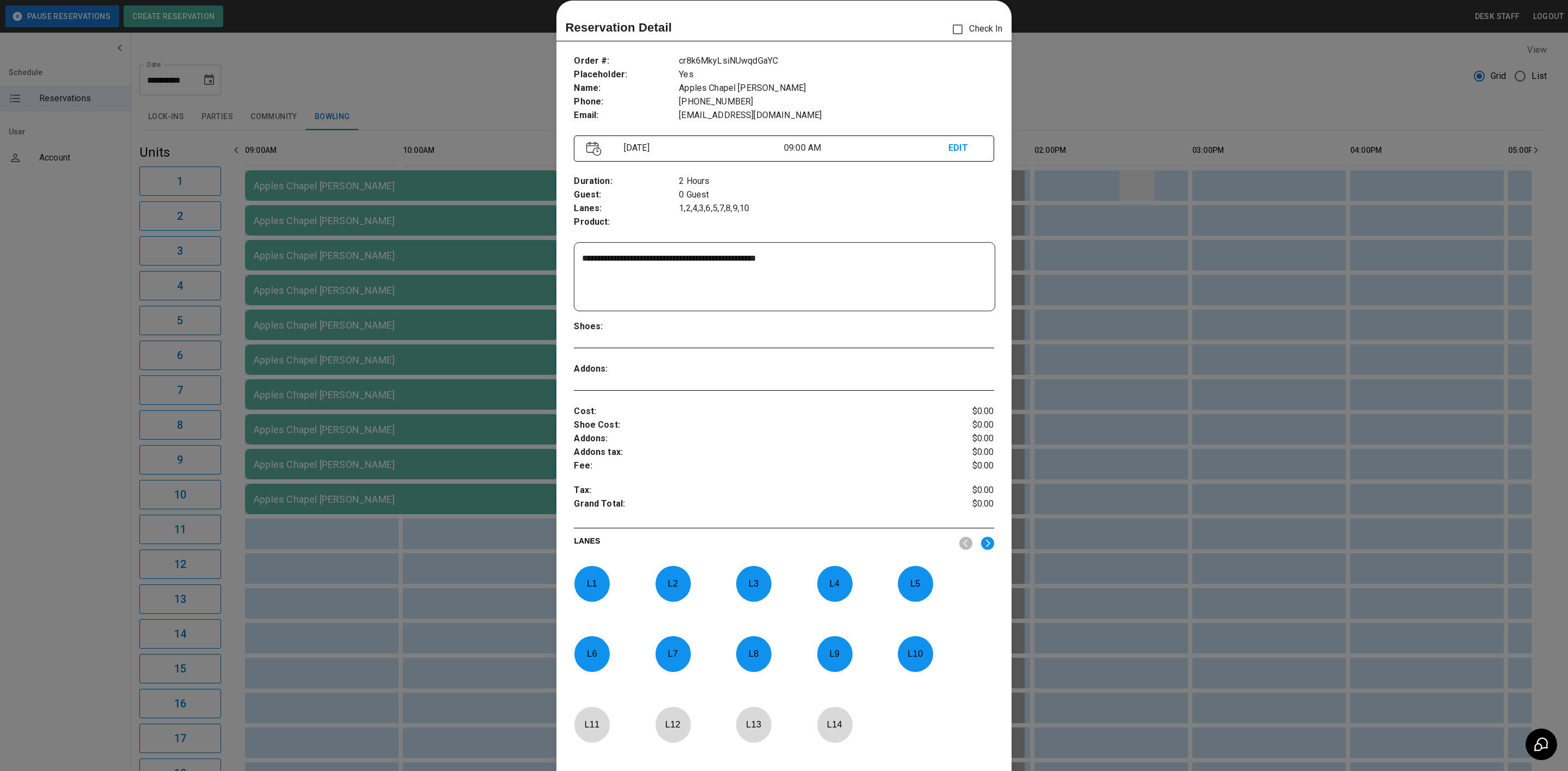
drag, startPoint x: 1118, startPoint y: 211, endPoint x: 1120, endPoint y: 200, distance: 11.2
click at [1118, 211] on div at bounding box center [784, 385] width 1568 height 771
